Goal: Task Accomplishment & Management: Complete application form

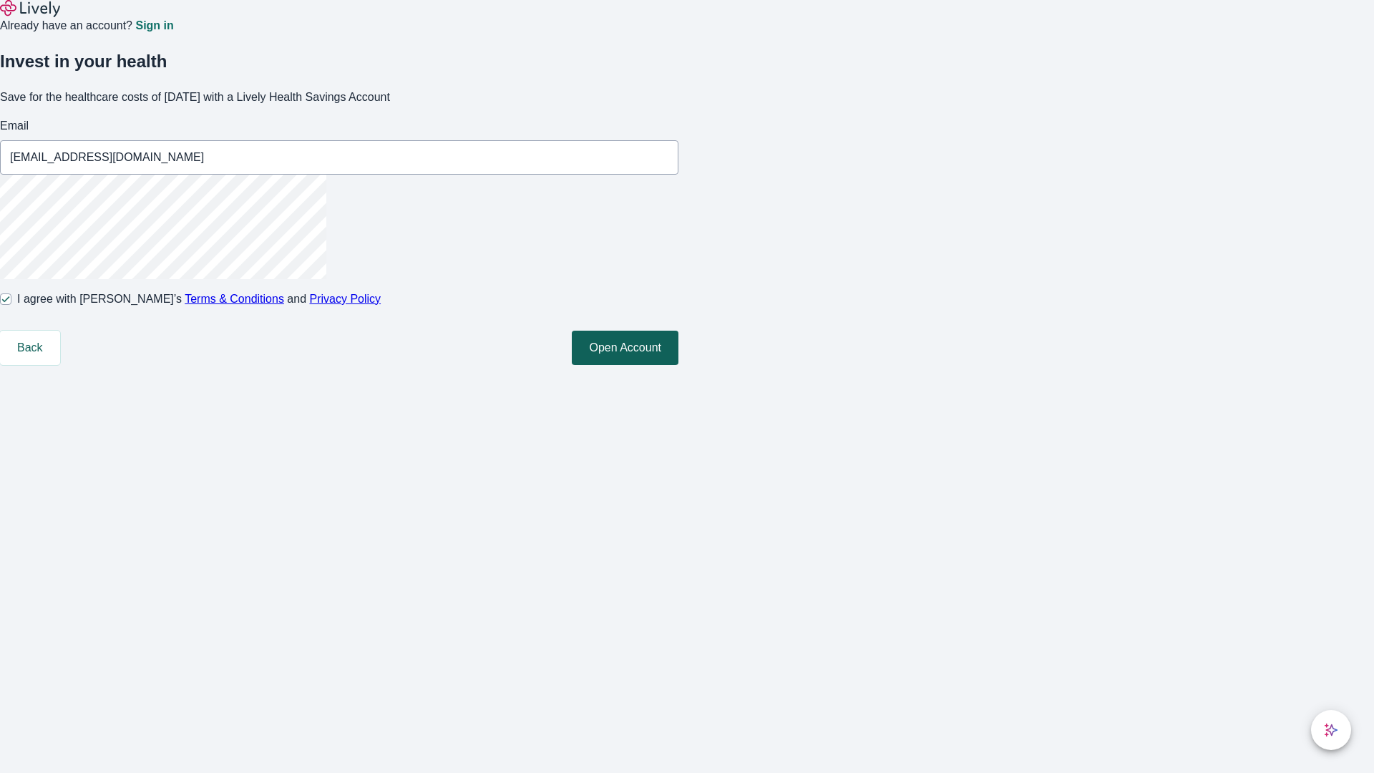
click at [678, 365] on button "Open Account" at bounding box center [625, 348] width 107 height 34
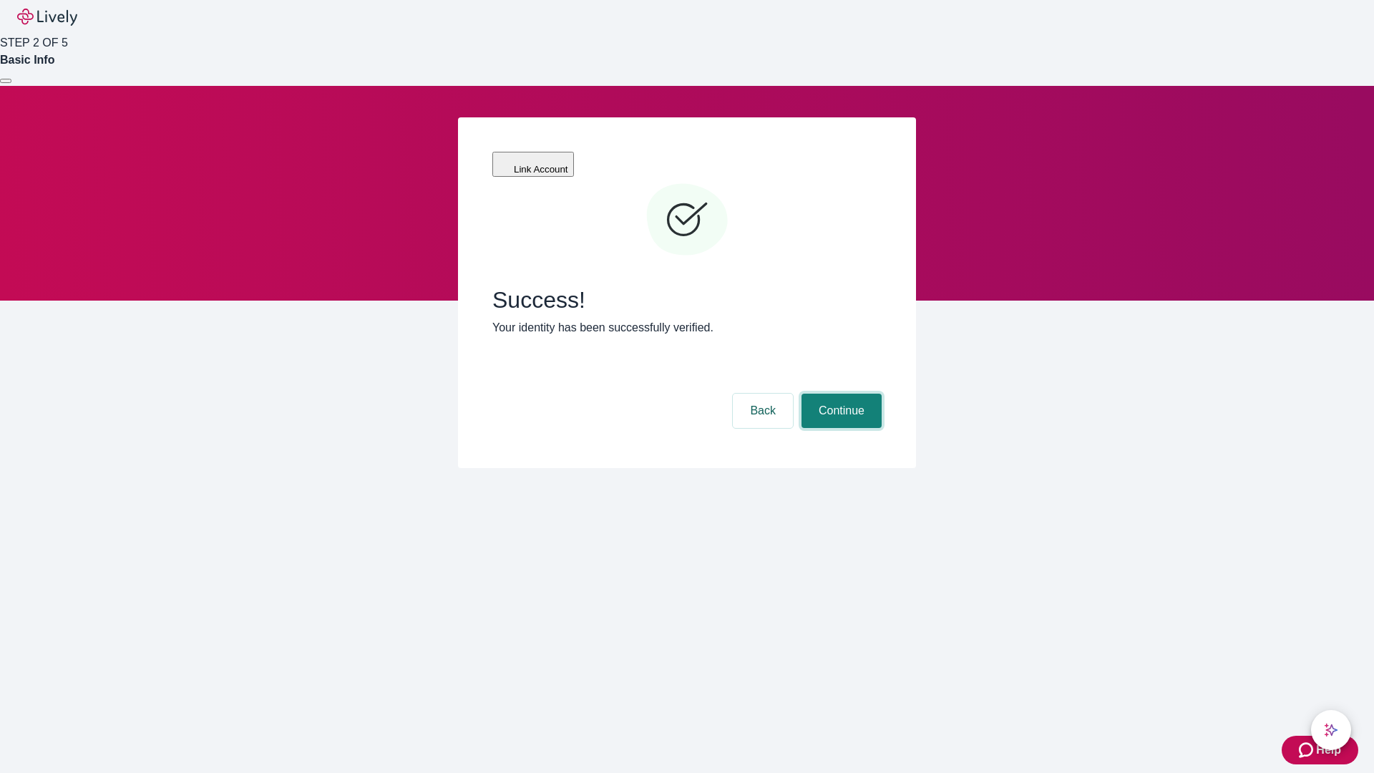
click at [839, 393] on button "Continue" at bounding box center [841, 410] width 80 height 34
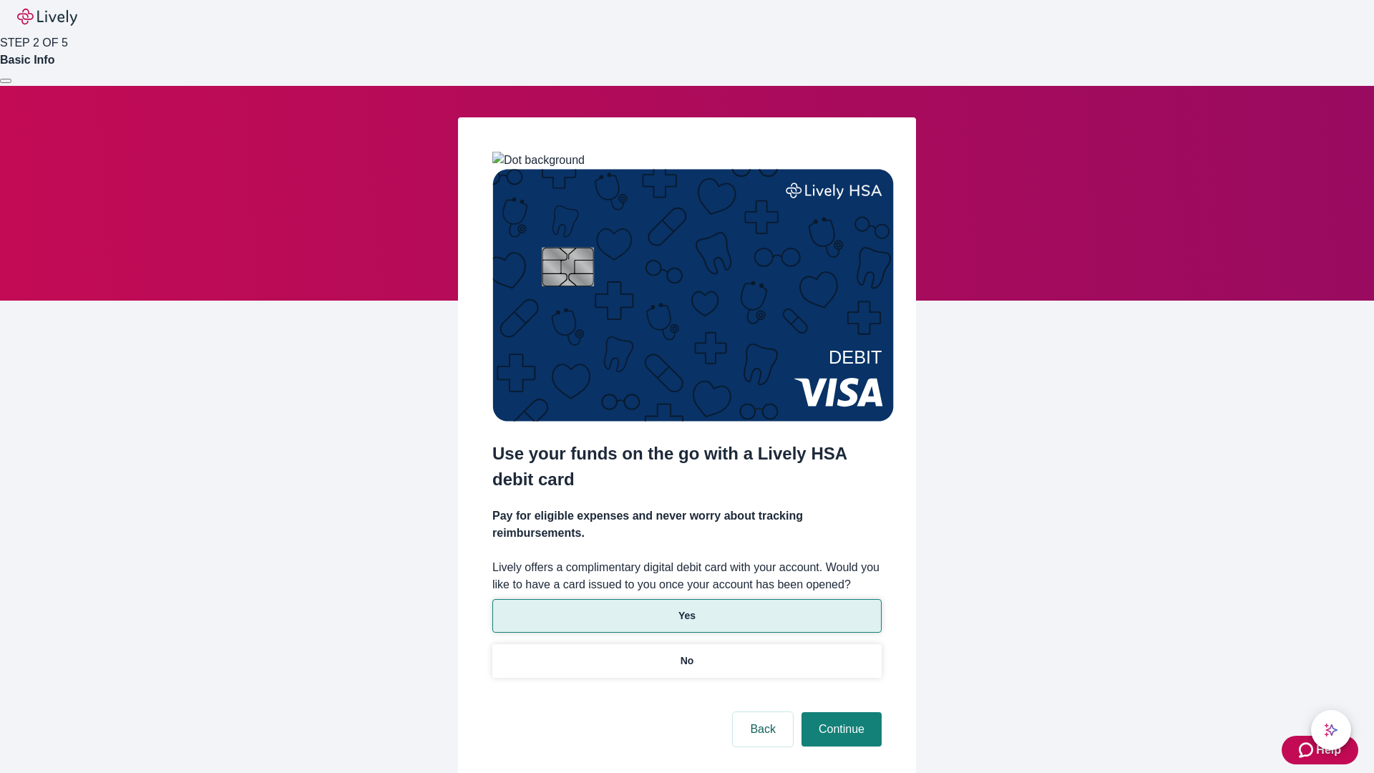
click at [686, 608] on p "Yes" at bounding box center [686, 615] width 17 height 15
click at [839, 712] on button "Continue" at bounding box center [841, 729] width 80 height 34
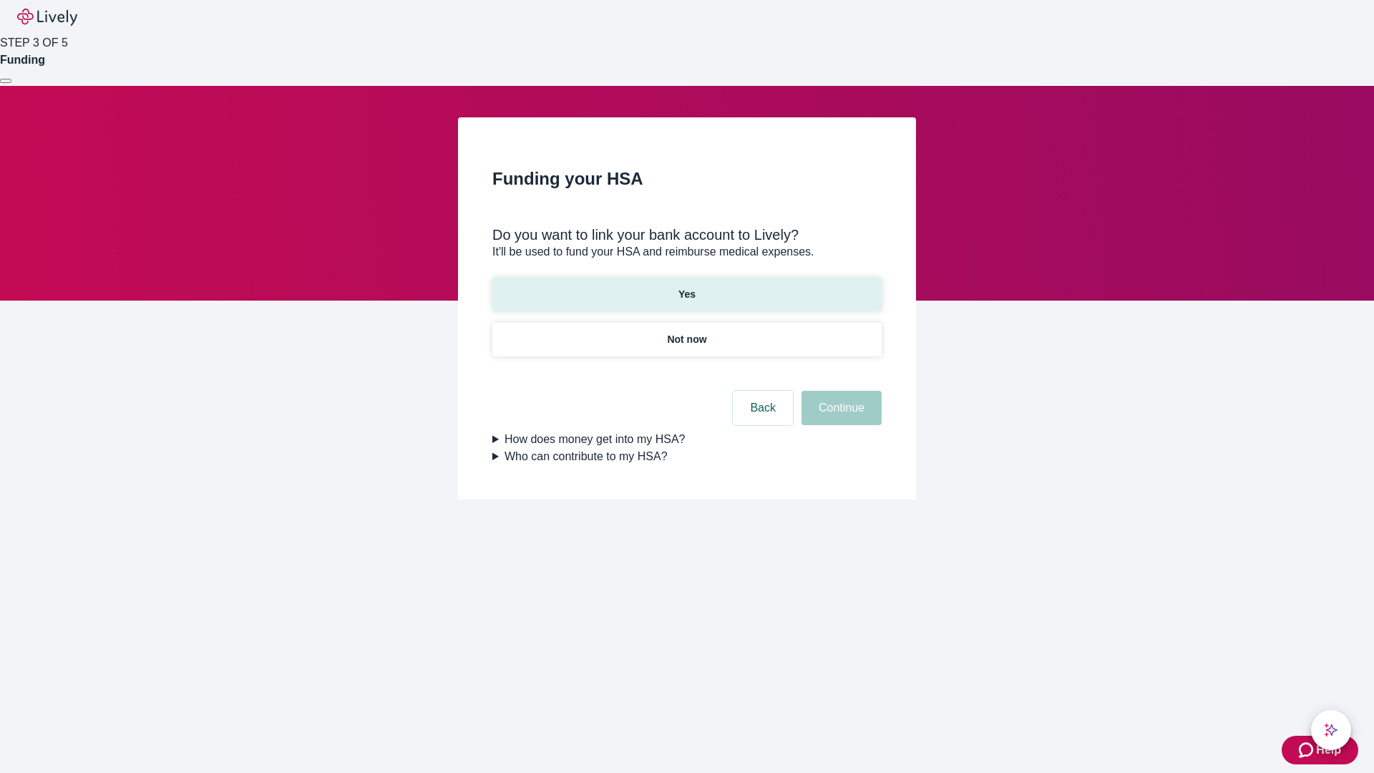
click at [686, 287] on p "Yes" at bounding box center [686, 294] width 17 height 15
click at [839, 391] on button "Continue" at bounding box center [841, 408] width 80 height 34
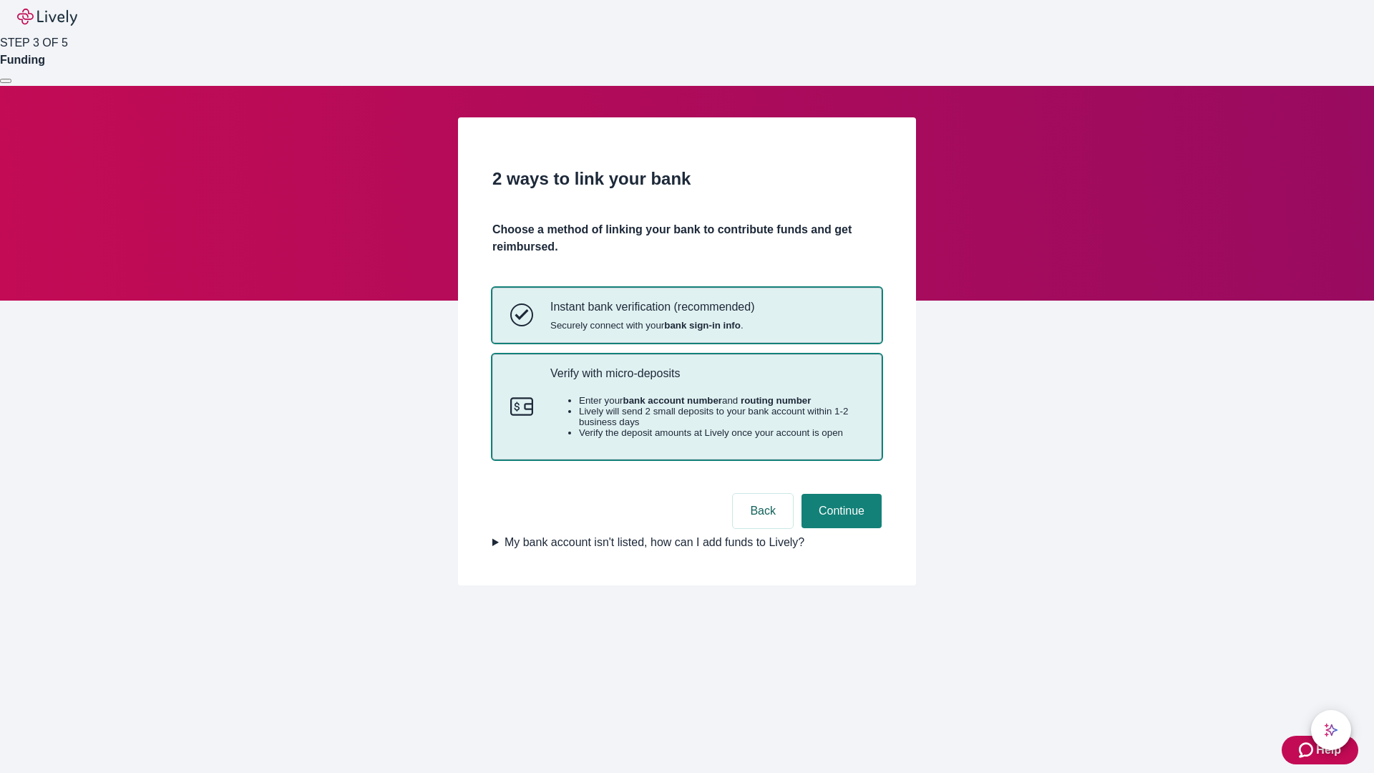
click at [706, 380] on p "Verify with micro-deposits" at bounding box center [706, 373] width 313 height 14
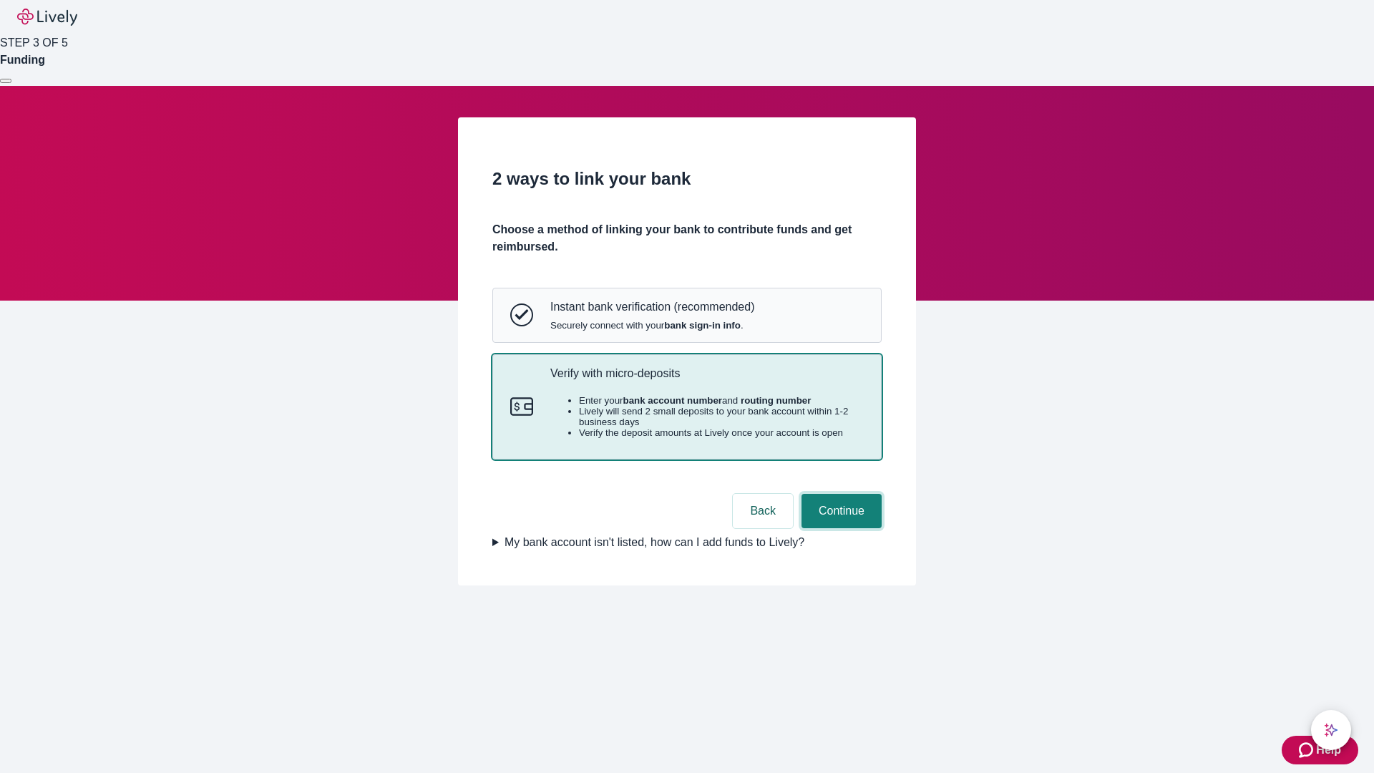
click at [839, 528] on button "Continue" at bounding box center [841, 511] width 80 height 34
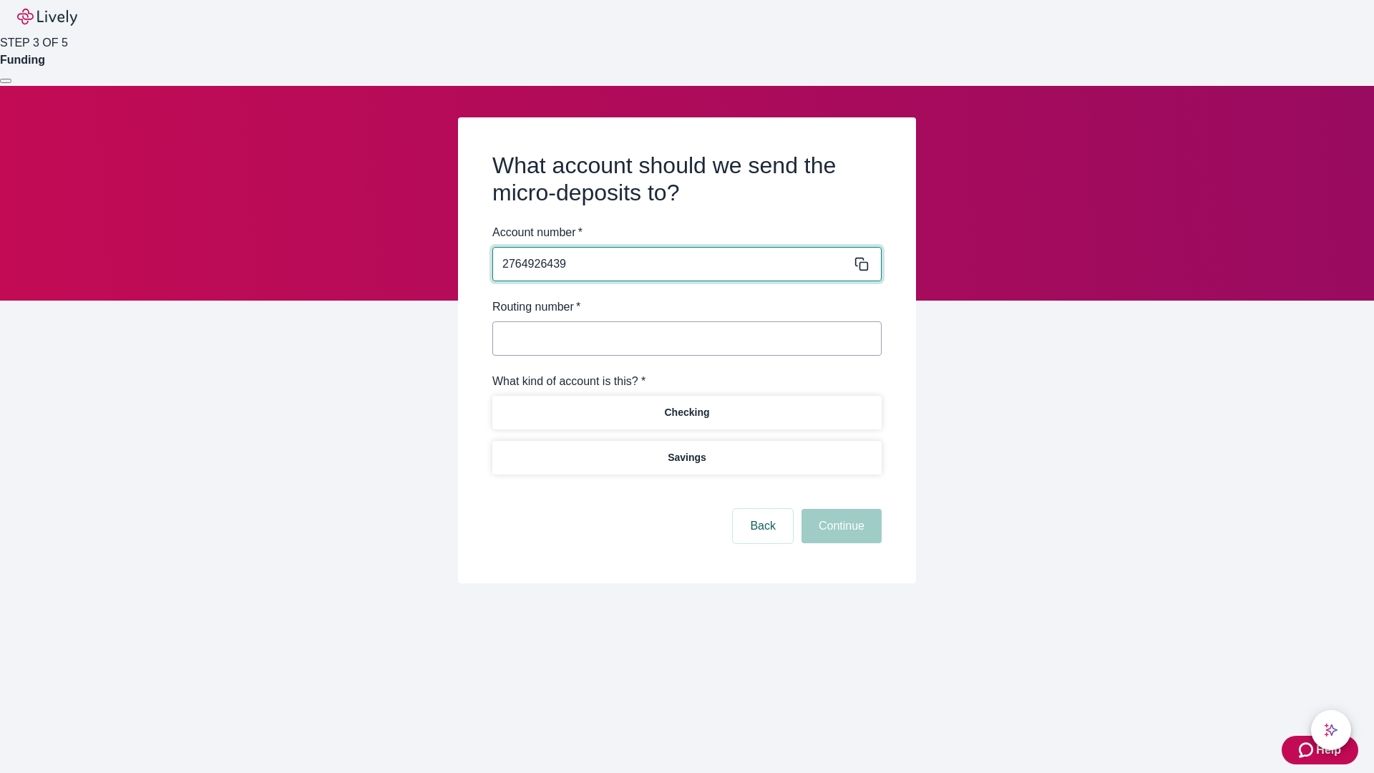
type input "2764926439"
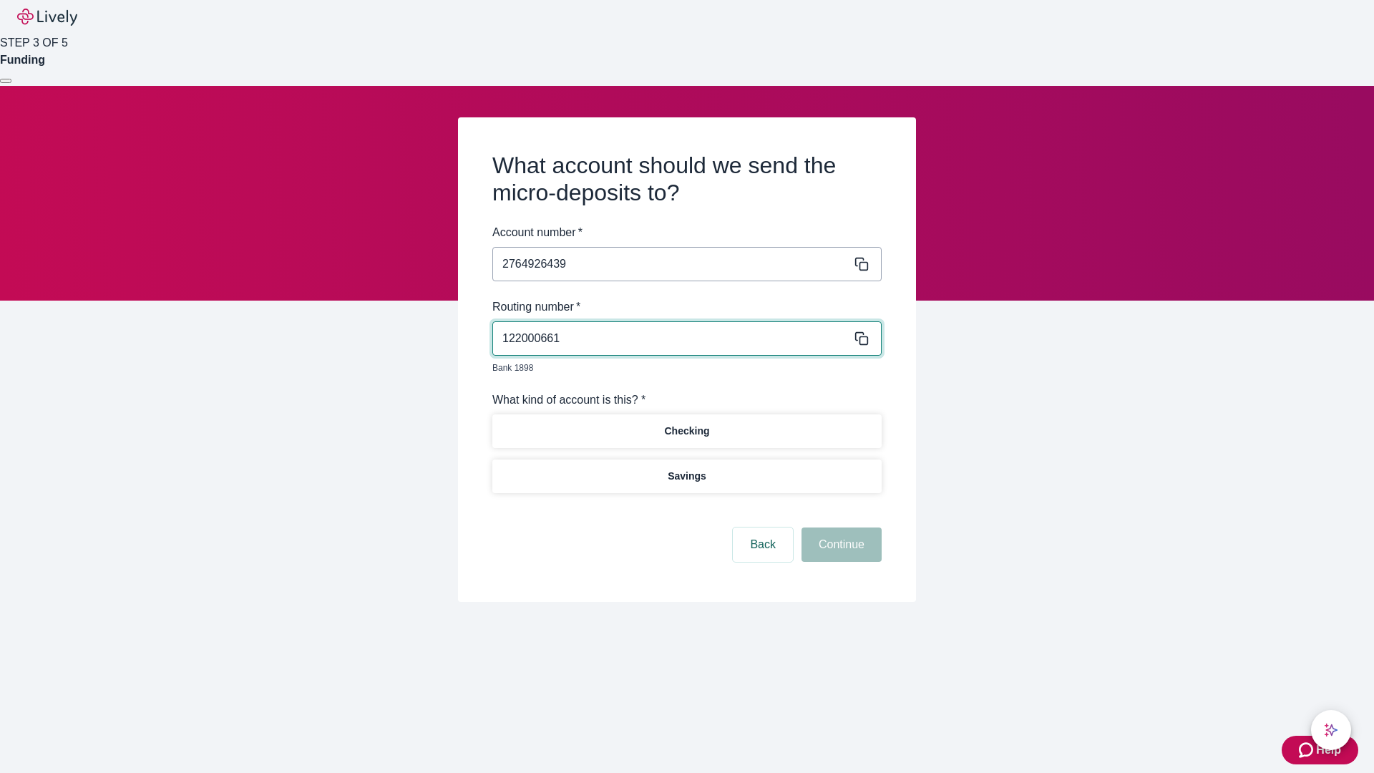
type input "122000661"
click at [686, 424] on p "Checking" at bounding box center [686, 431] width 45 height 15
click at [839, 528] on button "Continue" at bounding box center [841, 544] width 80 height 34
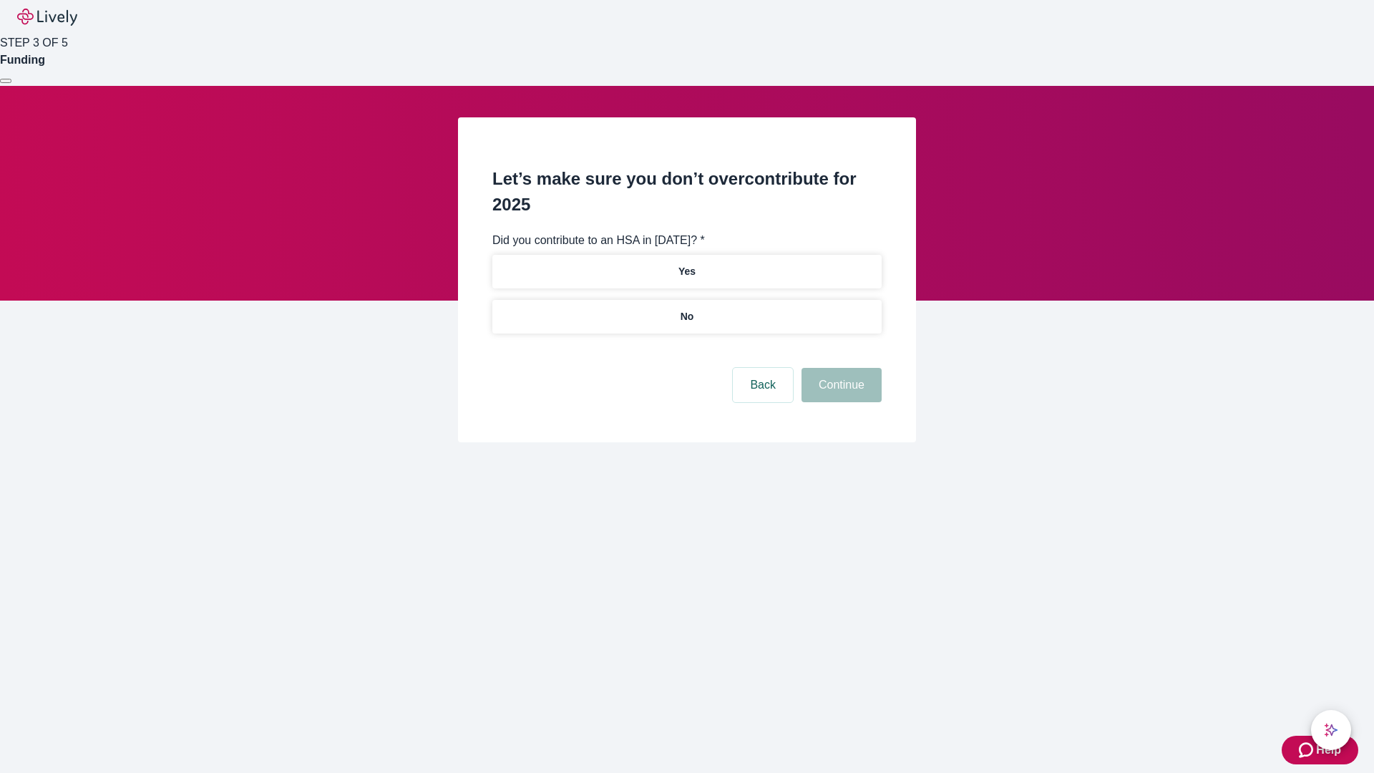
click at [686, 309] on p "No" at bounding box center [687, 316] width 14 height 15
click at [839, 368] on button "Continue" at bounding box center [841, 385] width 80 height 34
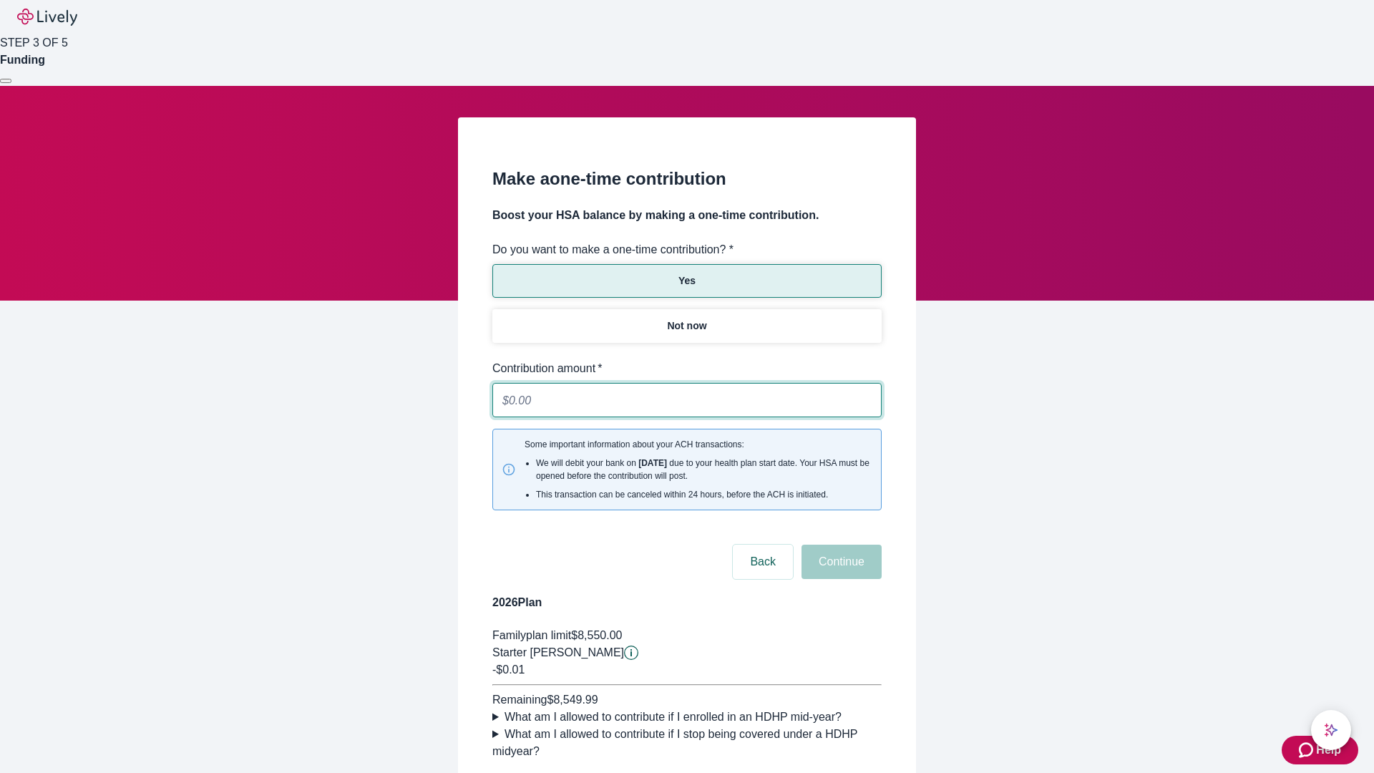
type input "0.01"
click at [839, 544] on button "Continue" at bounding box center [841, 561] width 80 height 34
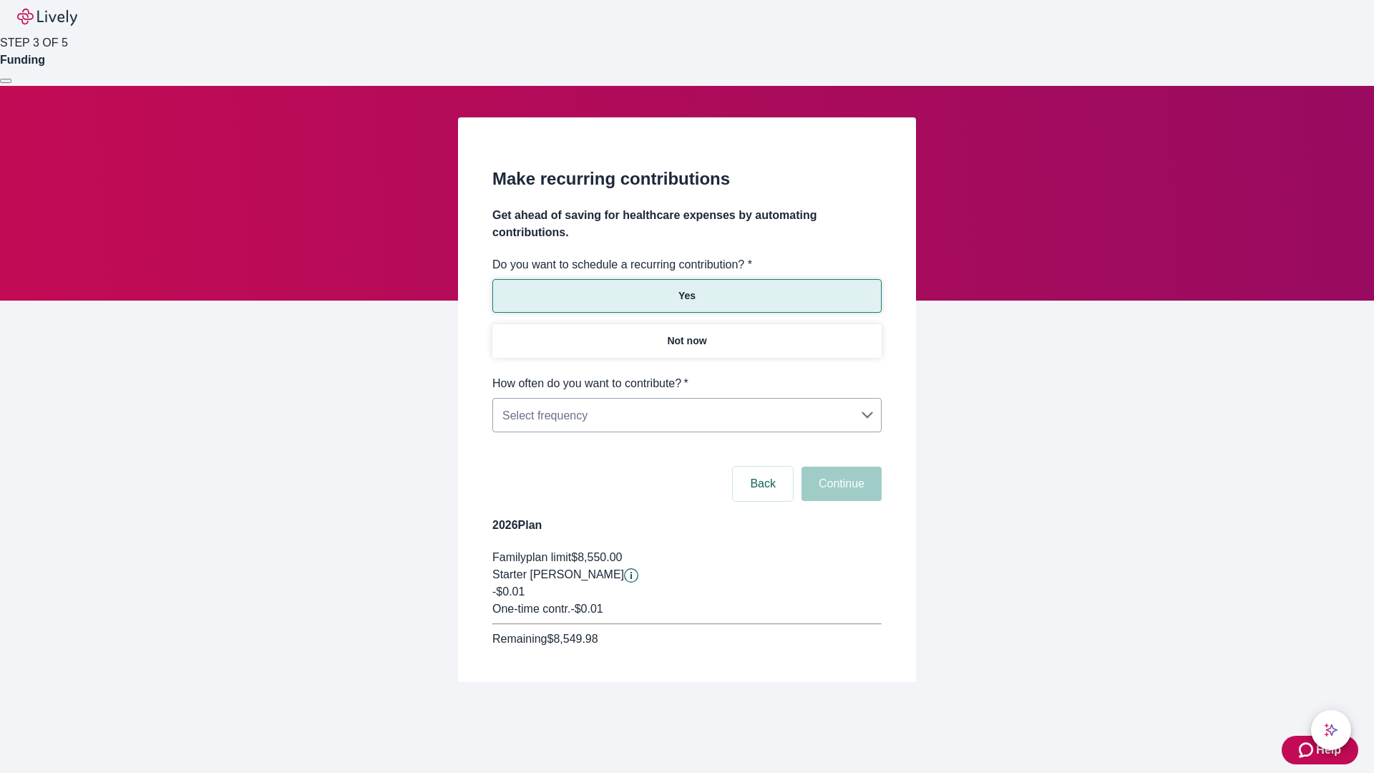
click at [686, 375] on body "Help STEP 3 OF 5 Funding Make recurring contributions Get ahead of saving for h…" at bounding box center [687, 375] width 1374 height 751
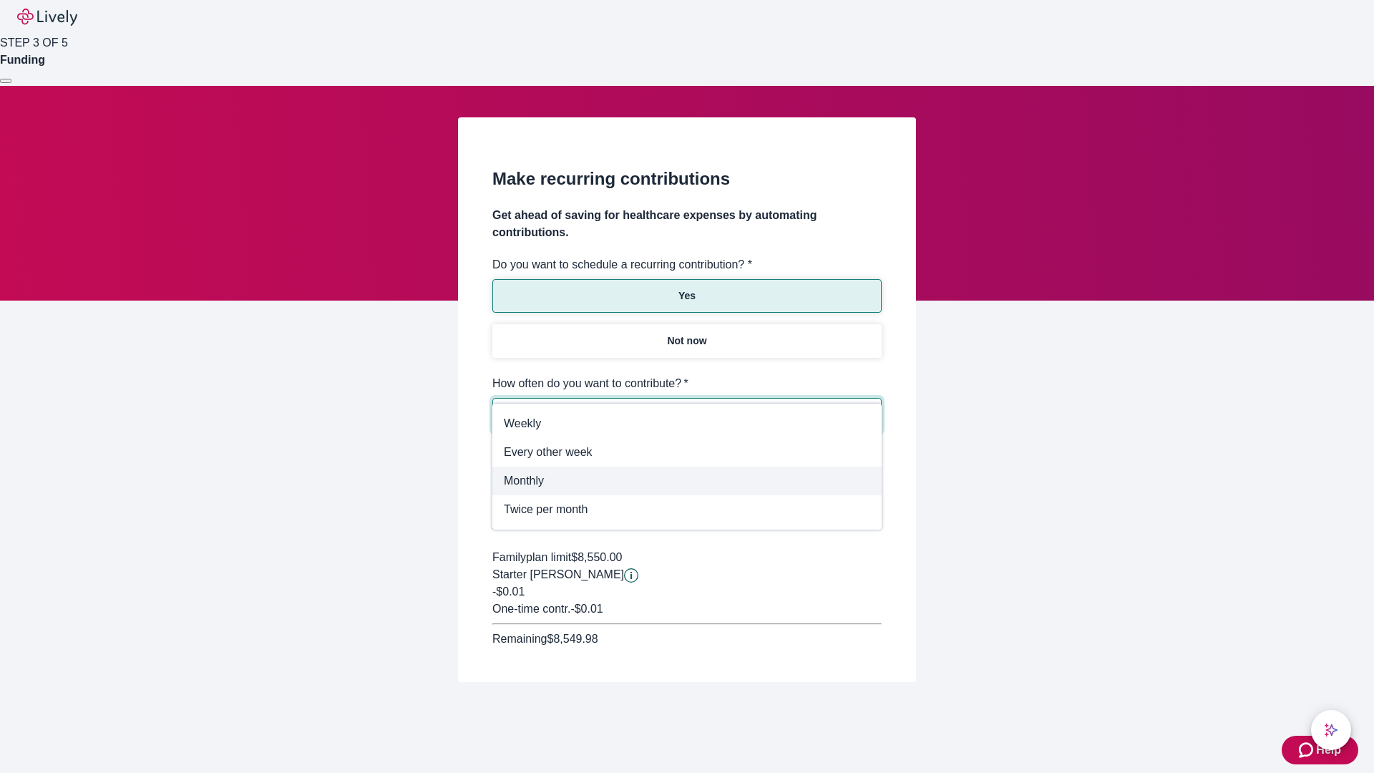
click at [687, 481] on span "Monthly" at bounding box center [687, 480] width 366 height 17
type input "Monthly"
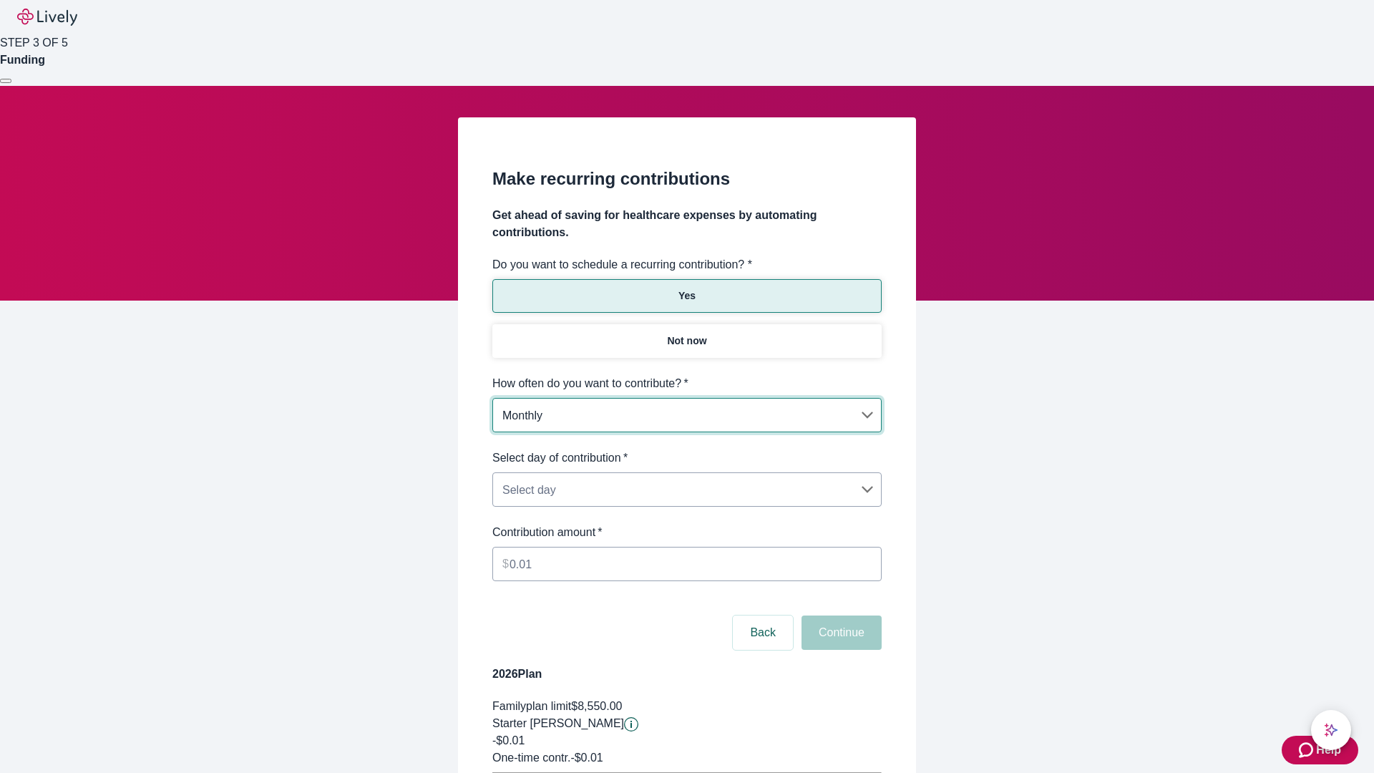
click at [686, 449] on body "Help STEP 3 OF 5 Funding Make recurring contributions Get ahead of saving for h…" at bounding box center [687, 449] width 1374 height 899
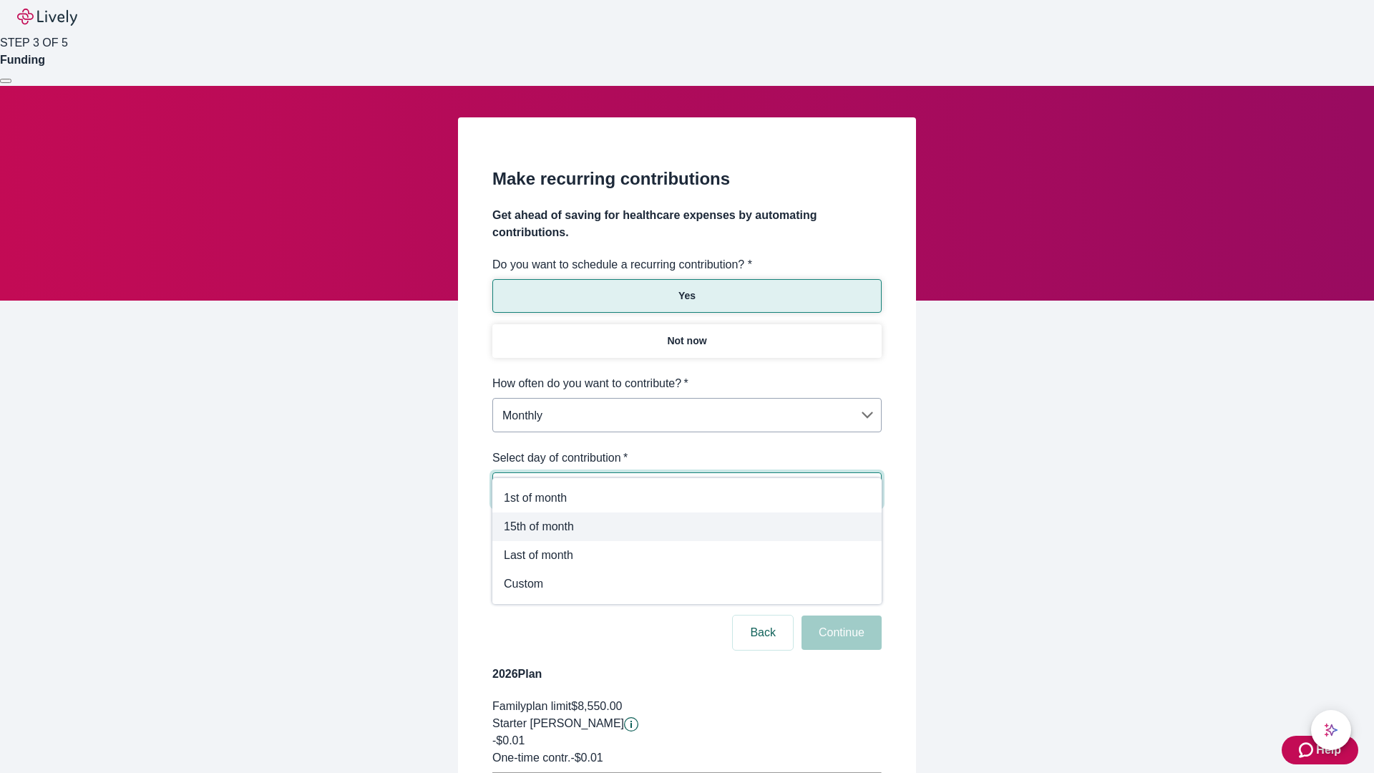
click at [687, 527] on span "15th of month" at bounding box center [687, 526] width 366 height 17
type input "Monthly15th"
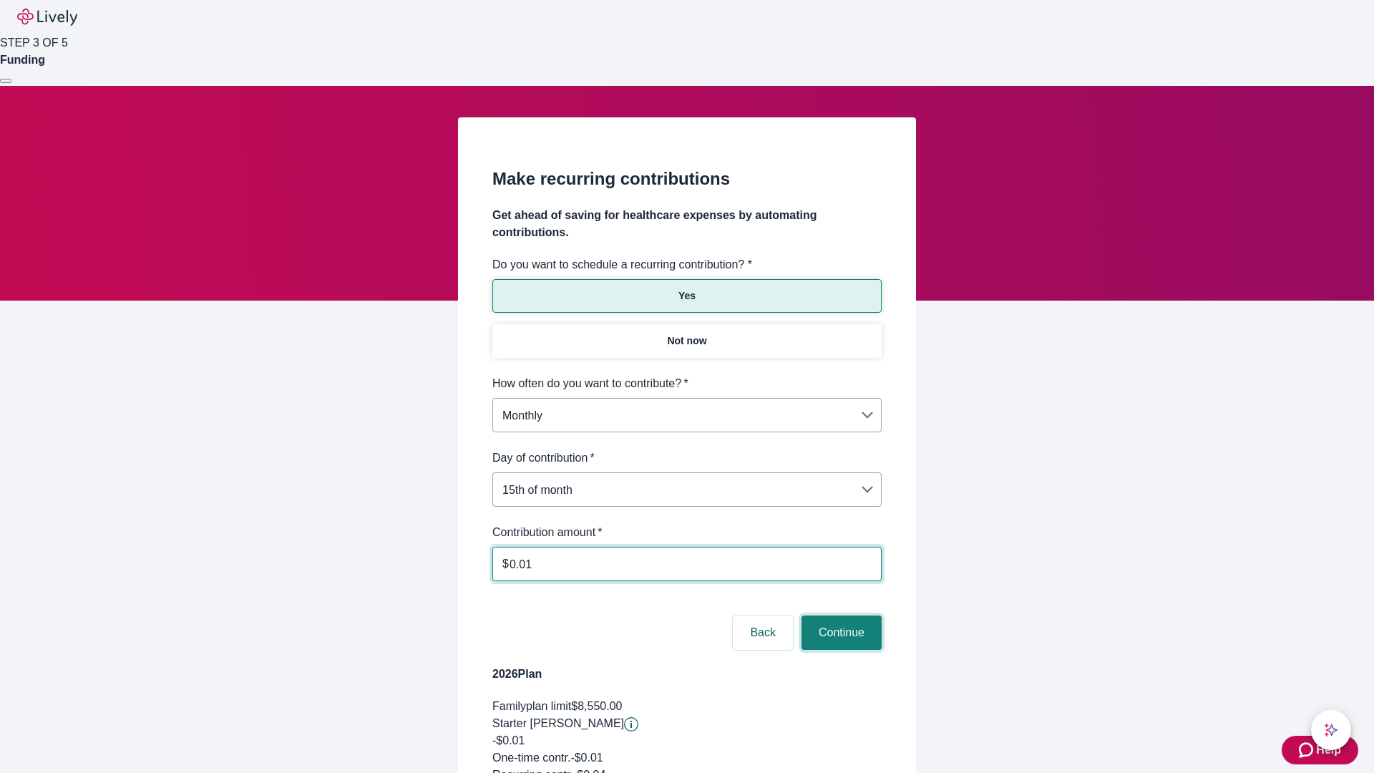
click at [839, 615] on button "Continue" at bounding box center [841, 632] width 80 height 34
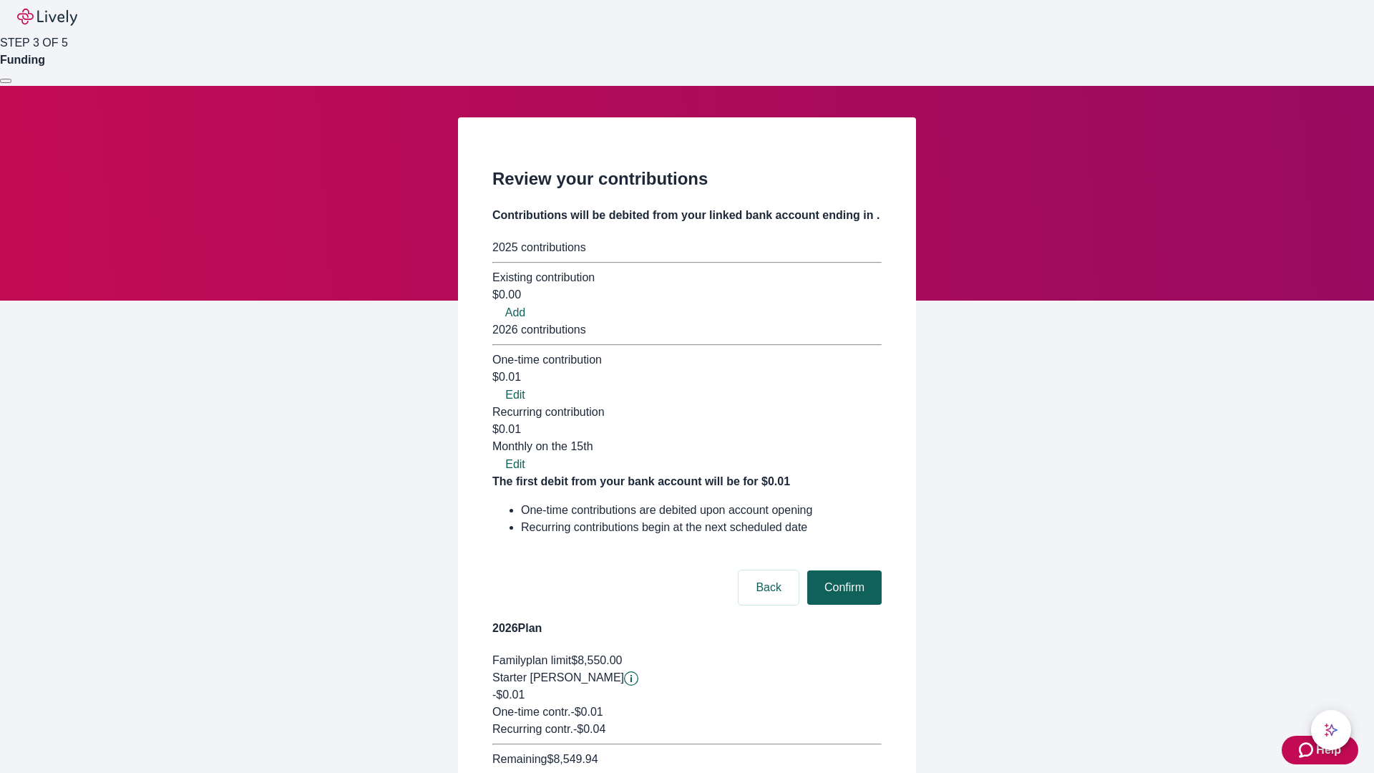
click at [842, 570] on button "Confirm" at bounding box center [844, 587] width 74 height 34
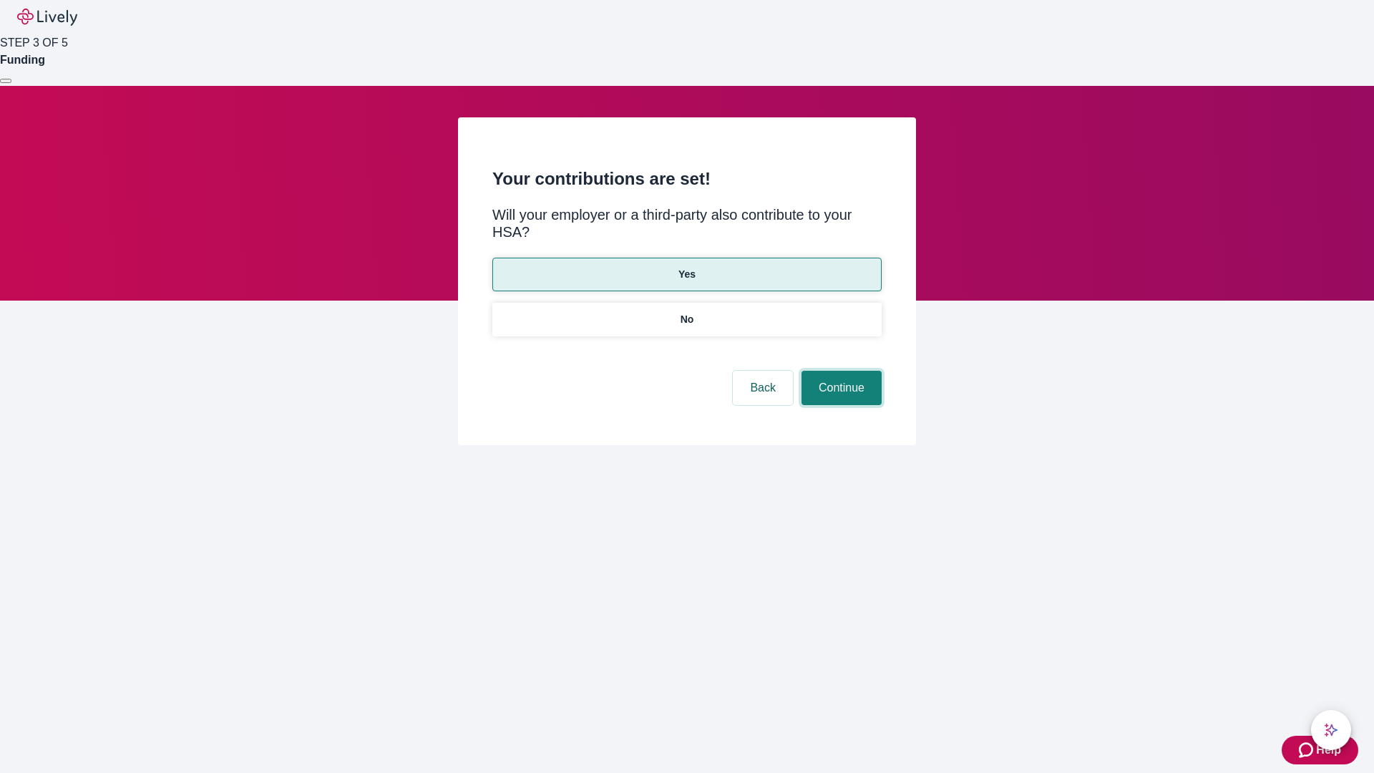
click at [839, 371] on button "Continue" at bounding box center [841, 388] width 80 height 34
